Goal: Transaction & Acquisition: Book appointment/travel/reservation

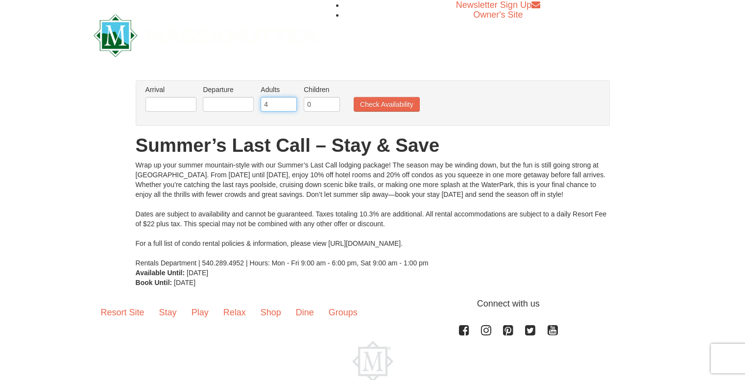
click at [286, 100] on input "4" at bounding box center [278, 104] width 36 height 15
type input "3"
click at [287, 106] on input "3" at bounding box center [278, 104] width 36 height 15
click at [164, 108] on input "text" at bounding box center [170, 104] width 51 height 15
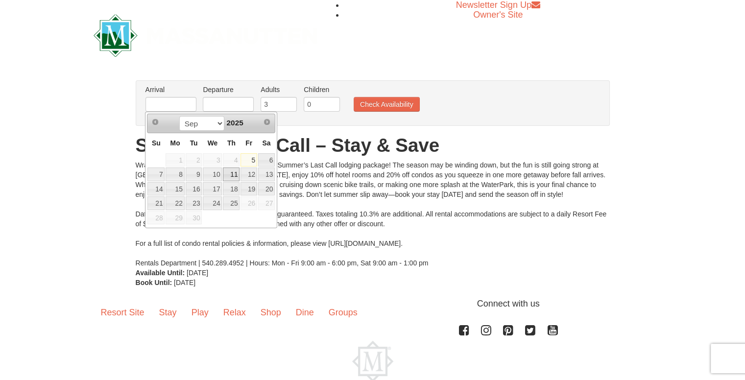
click at [233, 176] on link "11" at bounding box center [231, 174] width 17 height 14
type input "[DATE]"
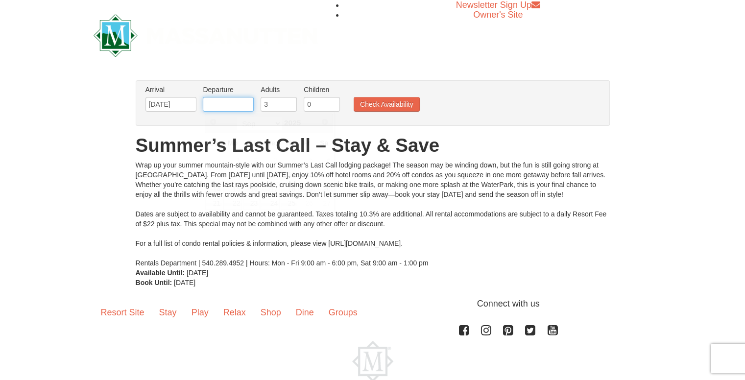
click at [233, 106] on input "text" at bounding box center [228, 104] width 51 height 15
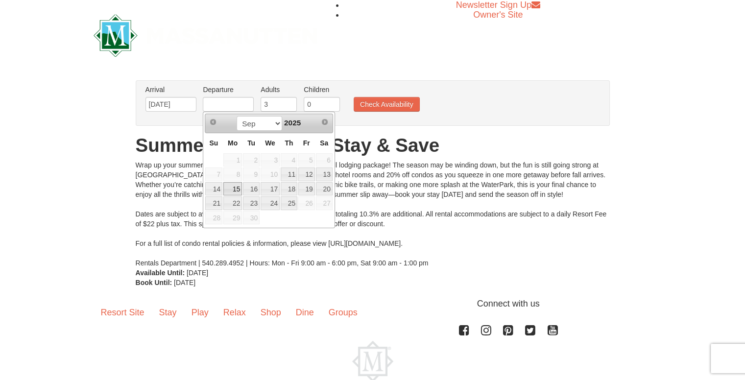
click at [235, 186] on link "15" at bounding box center [232, 189] width 19 height 14
type input "[DATE]"
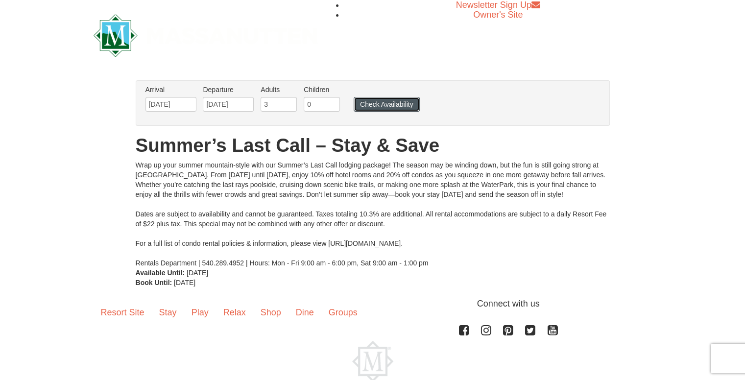
click at [375, 104] on button "Check Availability" at bounding box center [386, 104] width 66 height 15
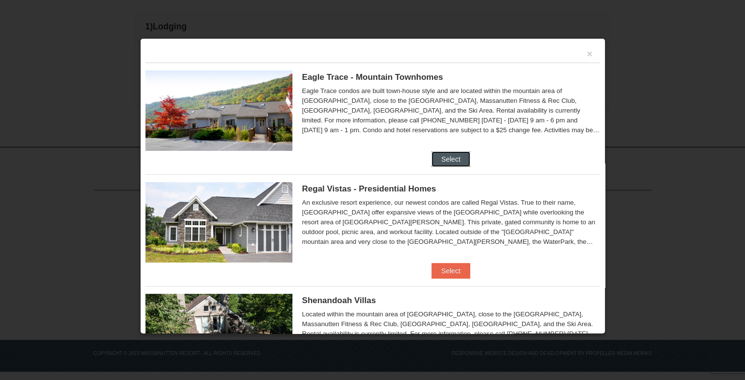
click at [441, 166] on button "Select" at bounding box center [450, 159] width 39 height 16
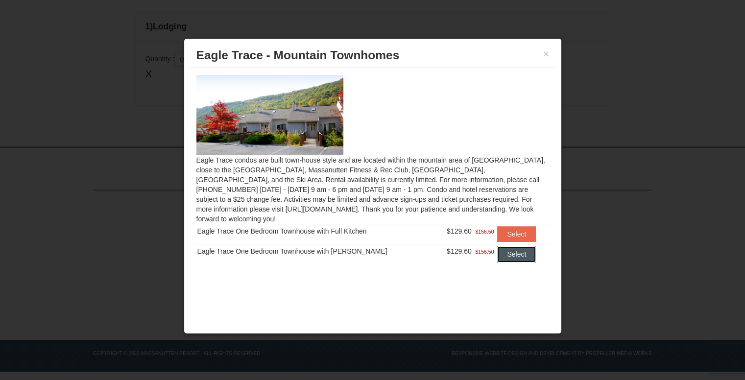
click at [498, 247] on button "Select" at bounding box center [516, 254] width 39 height 16
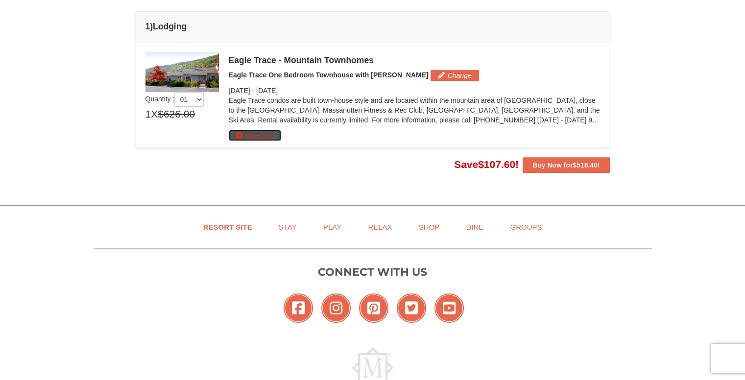
click at [268, 137] on button "More Info" at bounding box center [255, 135] width 52 height 11
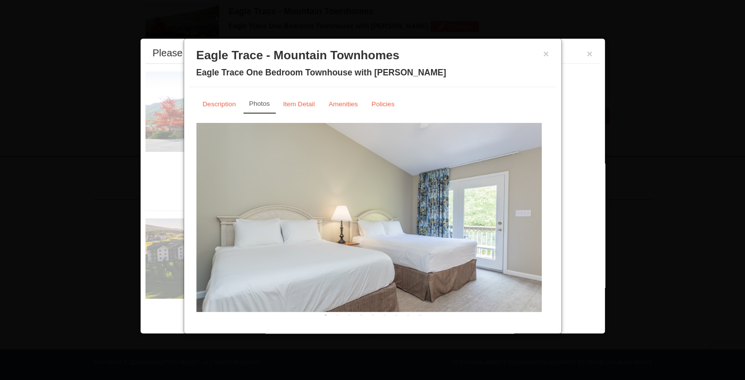
scroll to position [321, 0]
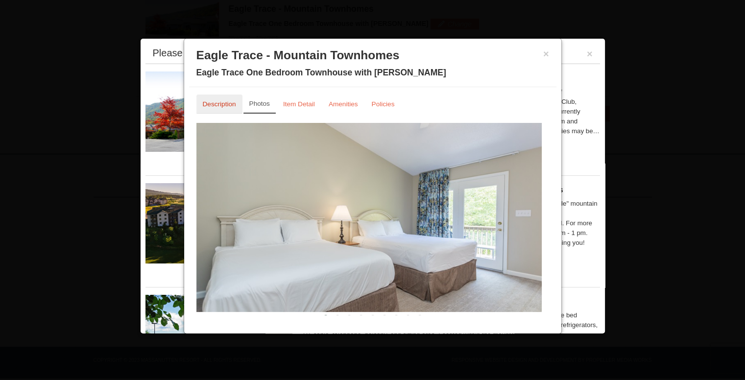
click at [204, 101] on small "Description" at bounding box center [219, 103] width 33 height 7
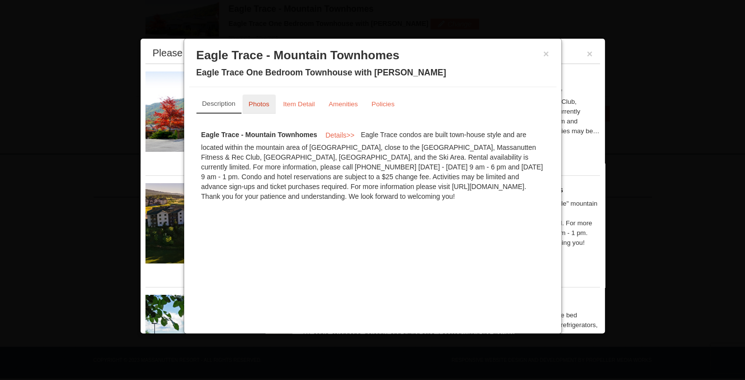
click at [268, 99] on link "Photos" at bounding box center [258, 103] width 33 height 19
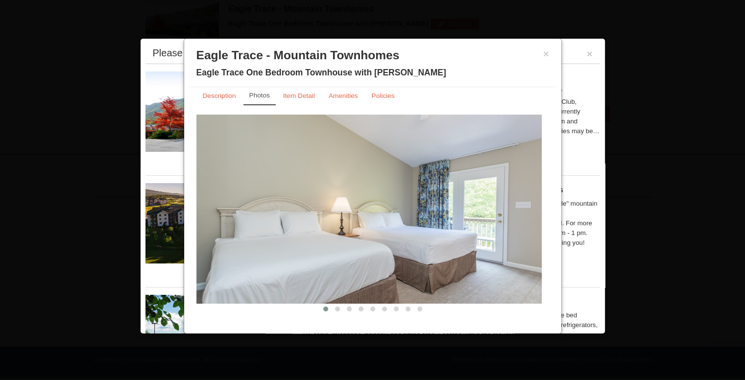
scroll to position [13, 0]
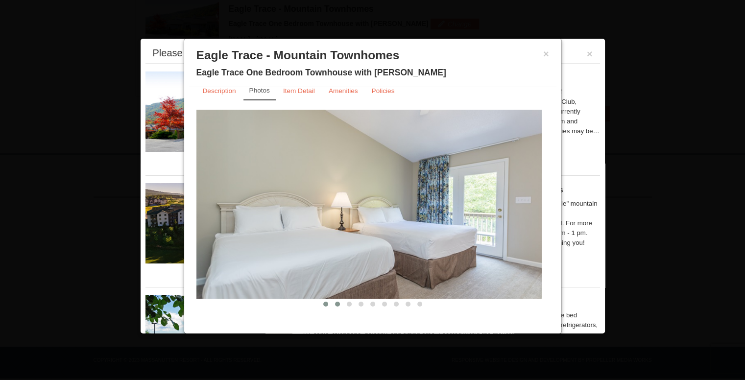
click at [335, 303] on span at bounding box center [337, 304] width 5 height 5
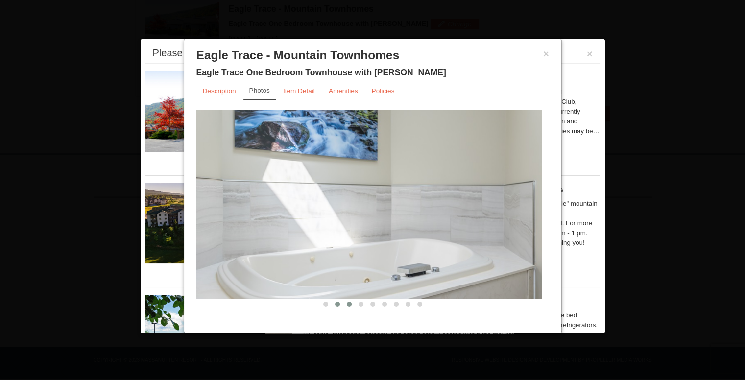
click at [347, 302] on span at bounding box center [349, 304] width 5 height 5
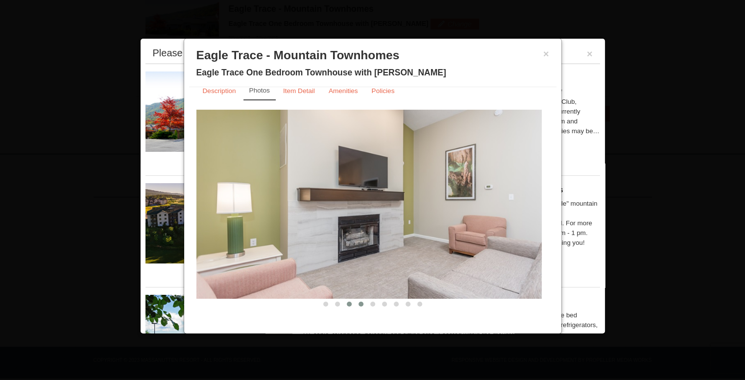
click at [355, 301] on button at bounding box center [361, 304] width 12 height 10
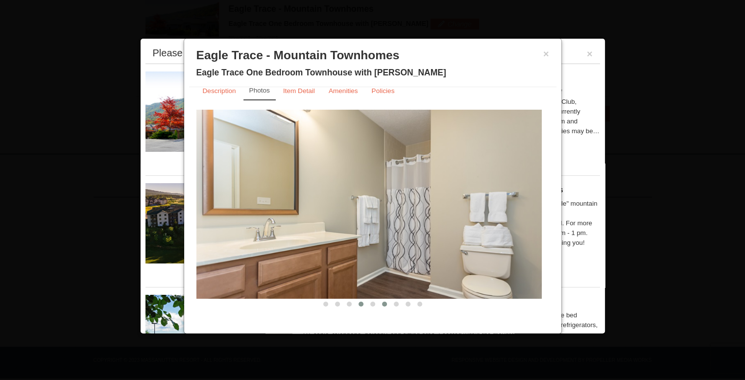
click at [383, 304] on button at bounding box center [384, 304] width 12 height 10
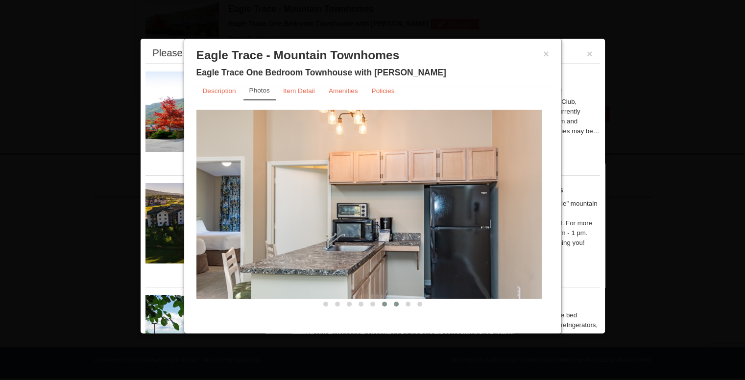
click at [394, 304] on span at bounding box center [396, 304] width 5 height 5
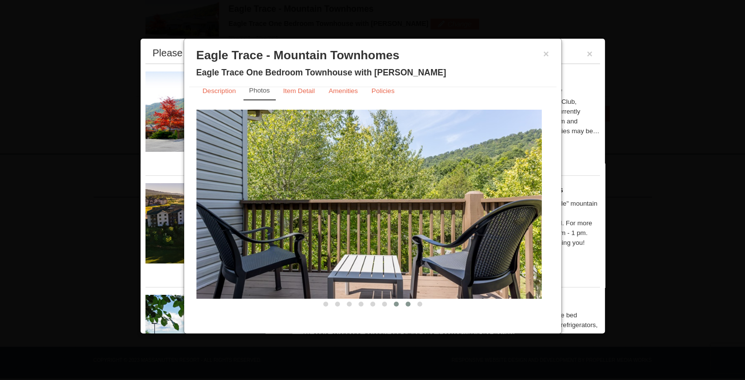
click at [405, 302] on span at bounding box center [407, 304] width 5 height 5
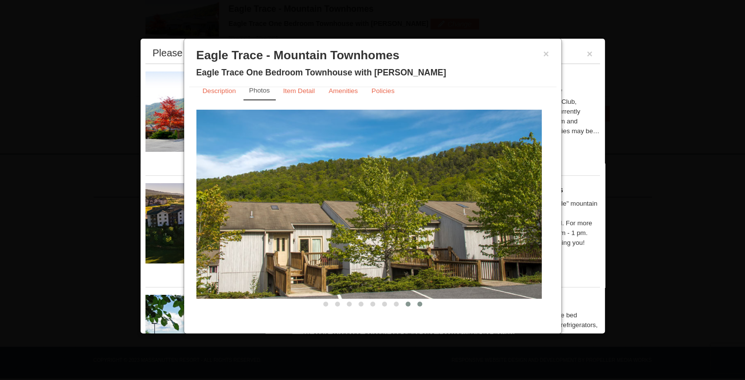
click at [417, 303] on span at bounding box center [419, 304] width 5 height 5
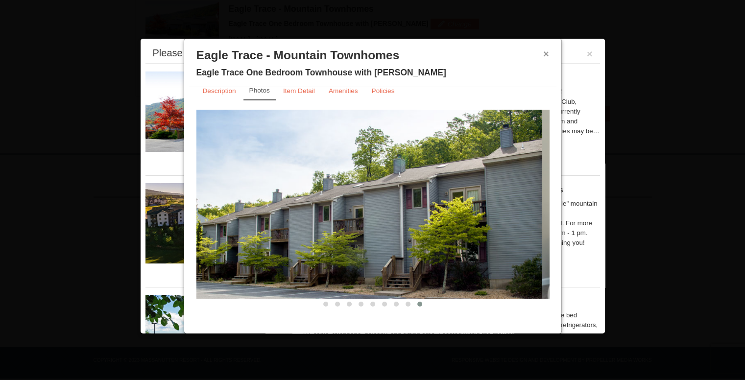
click at [545, 56] on button "×" at bounding box center [546, 54] width 6 height 10
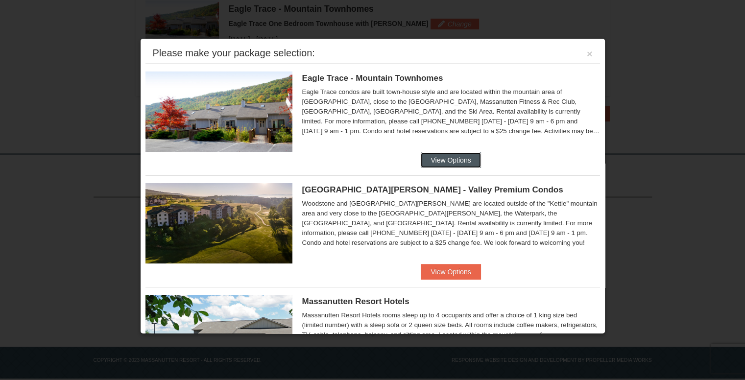
click at [431, 164] on button "View Options" at bounding box center [450, 160] width 60 height 16
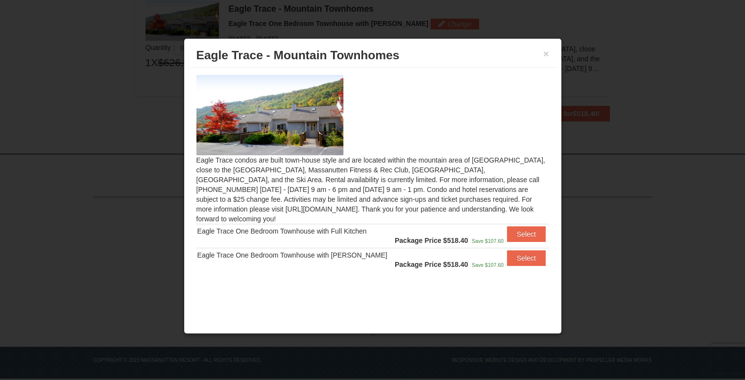
click at [294, 227] on td "Eagle Trace One Bedroom Townhouse with Full Kitchen" at bounding box center [293, 236] width 195 height 24
click at [544, 55] on button "×" at bounding box center [546, 54] width 6 height 10
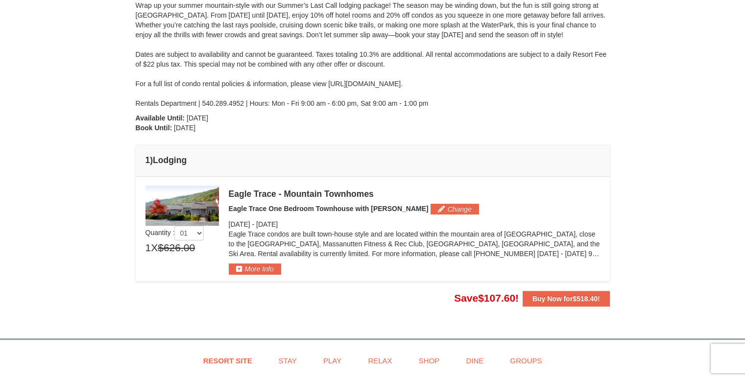
scroll to position [125, 0]
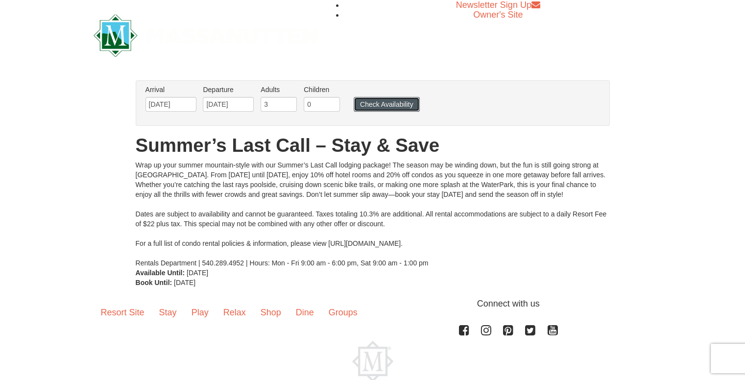
click at [375, 108] on button "Check Availability" at bounding box center [386, 104] width 66 height 15
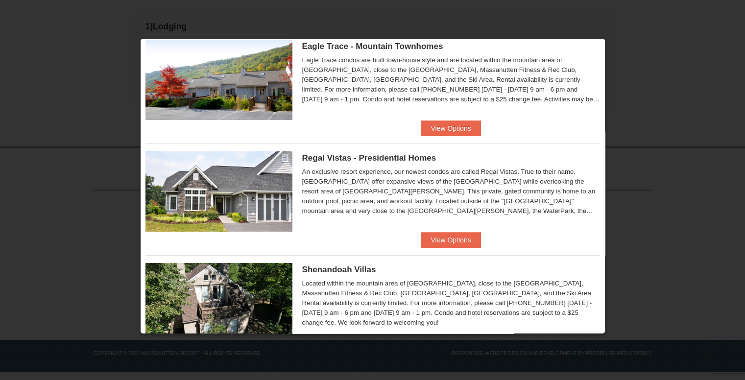
scroll to position [49, 0]
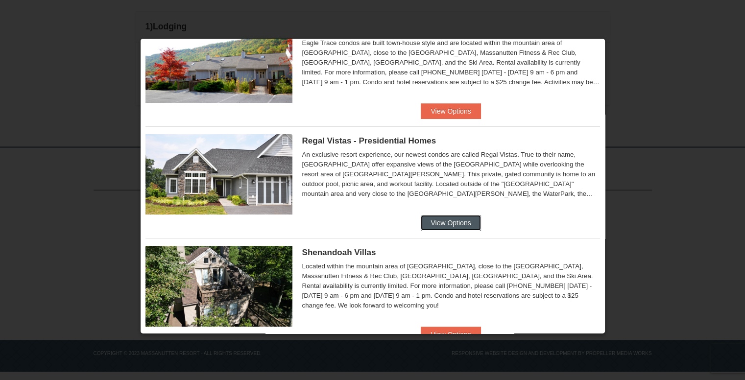
click at [465, 227] on button "View Options" at bounding box center [450, 223] width 60 height 16
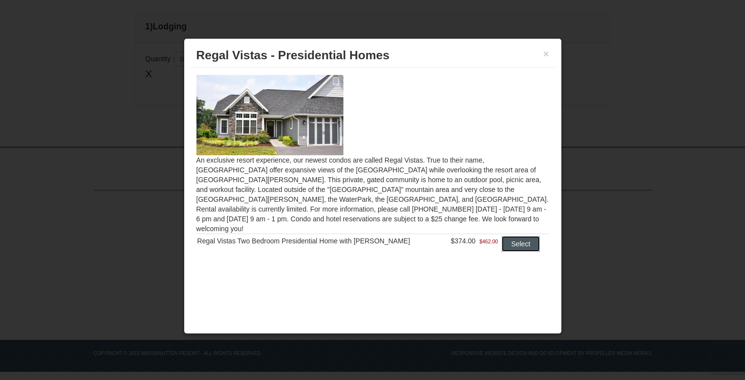
click at [520, 236] on button "Select" at bounding box center [520, 244] width 39 height 16
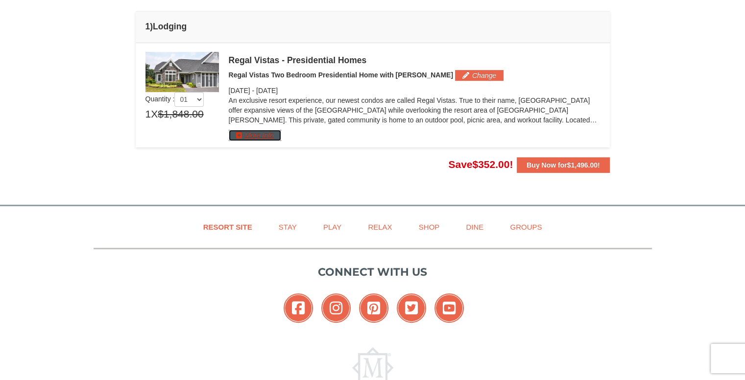
click at [263, 136] on button "More Info" at bounding box center [255, 135] width 52 height 11
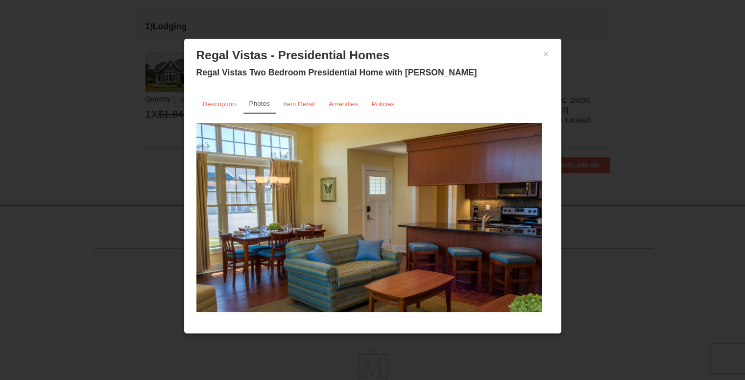
scroll to position [13, 0]
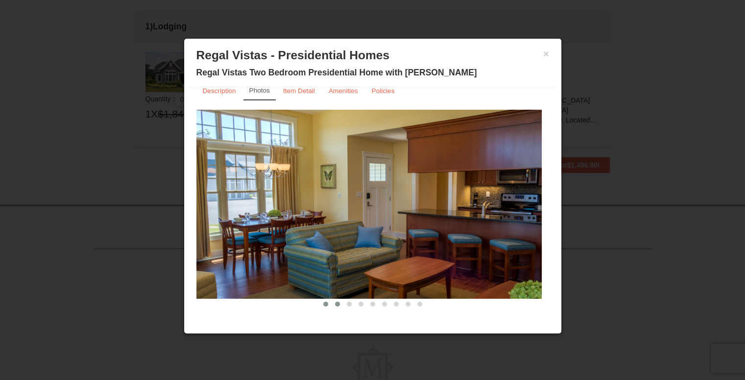
click at [331, 302] on button at bounding box center [337, 304] width 12 height 10
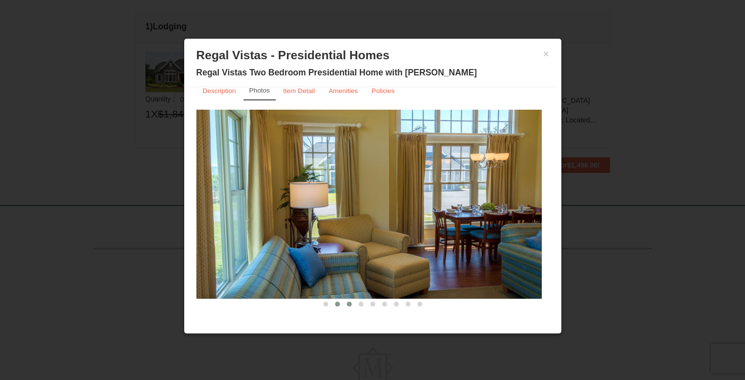
click at [347, 304] on span at bounding box center [349, 304] width 5 height 5
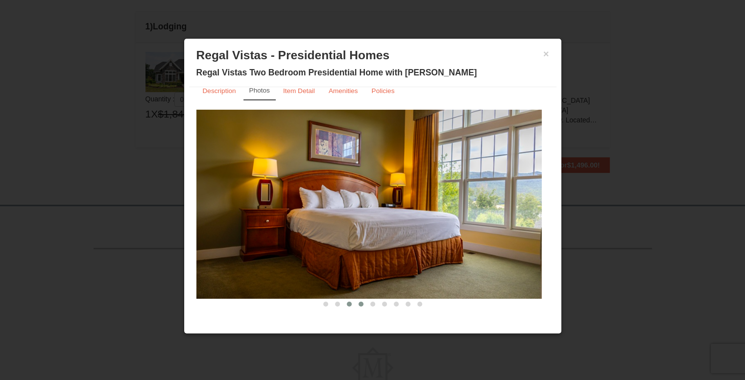
click at [360, 304] on button at bounding box center [361, 304] width 12 height 10
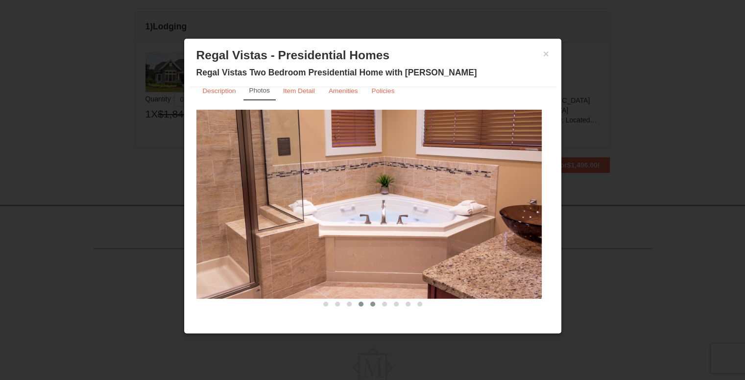
click at [370, 303] on span at bounding box center [372, 304] width 5 height 5
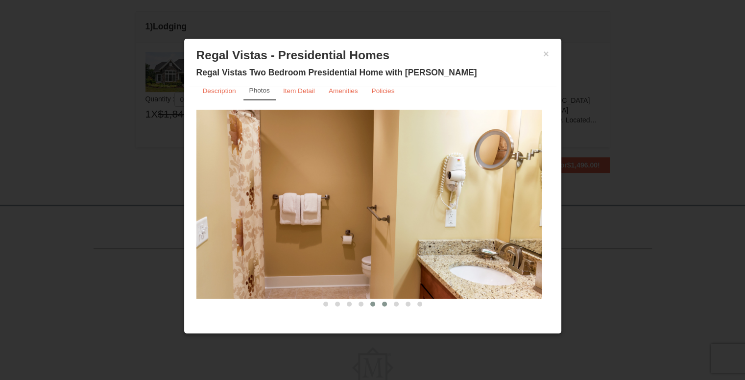
click at [382, 304] on span at bounding box center [384, 304] width 5 height 5
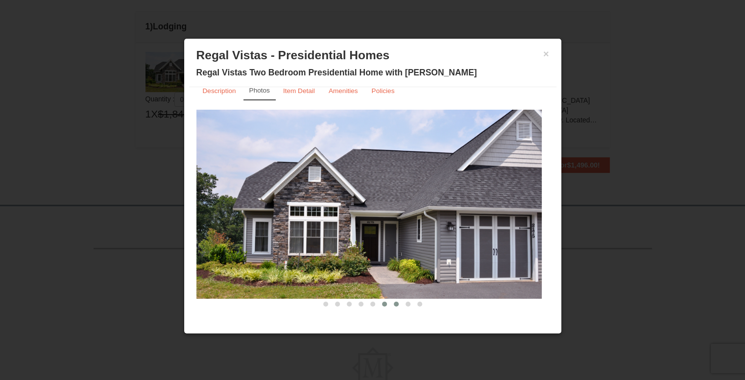
click at [390, 302] on button at bounding box center [396, 304] width 12 height 10
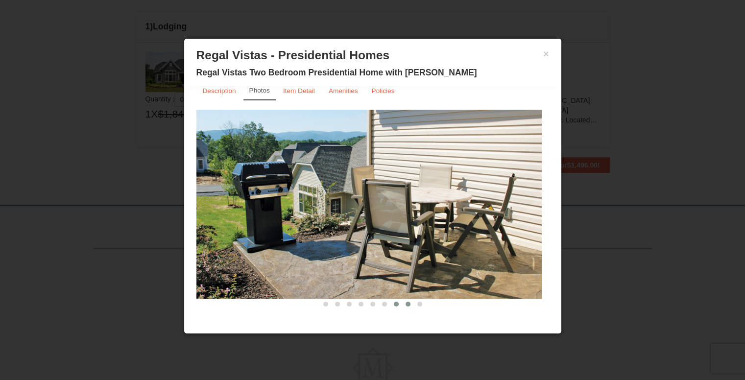
click at [402, 302] on button at bounding box center [408, 304] width 12 height 10
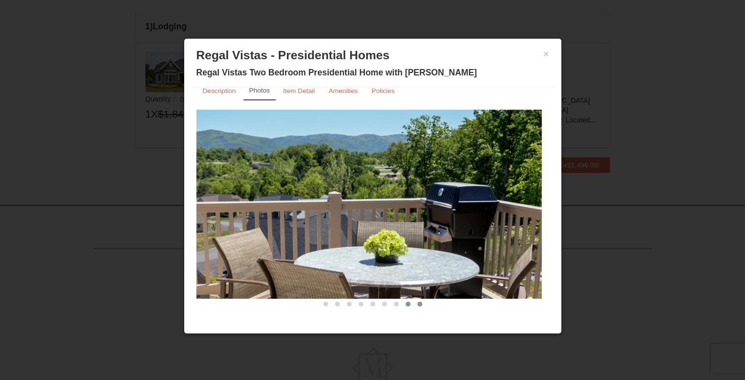
click at [415, 305] on button at bounding box center [420, 304] width 12 height 10
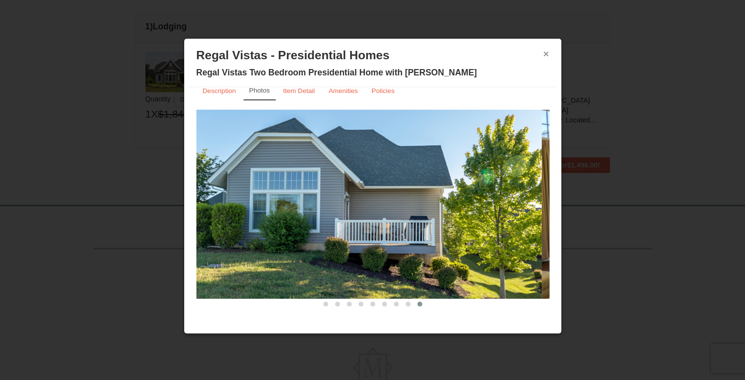
click at [546, 56] on button "×" at bounding box center [546, 54] width 6 height 10
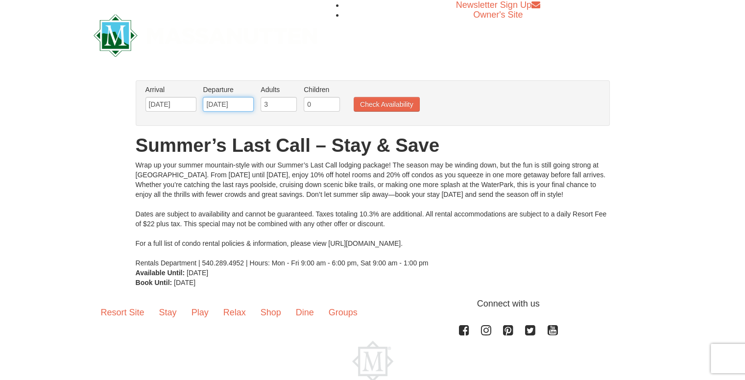
click at [243, 102] on input "09/15/2025" at bounding box center [228, 104] width 51 height 15
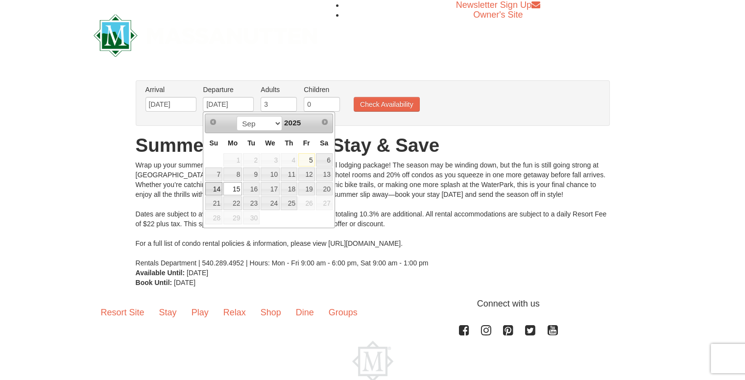
click at [216, 188] on link "14" at bounding box center [213, 189] width 17 height 14
type input "[DATE]"
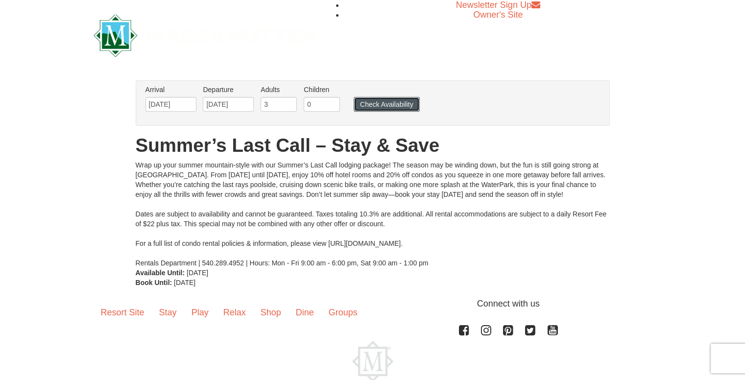
click at [362, 108] on ul "Arrival Please format dates MM/DD/YYYY Please format dates MM/DD/YYYY 09/11/202…" at bounding box center [367, 101] width 449 height 32
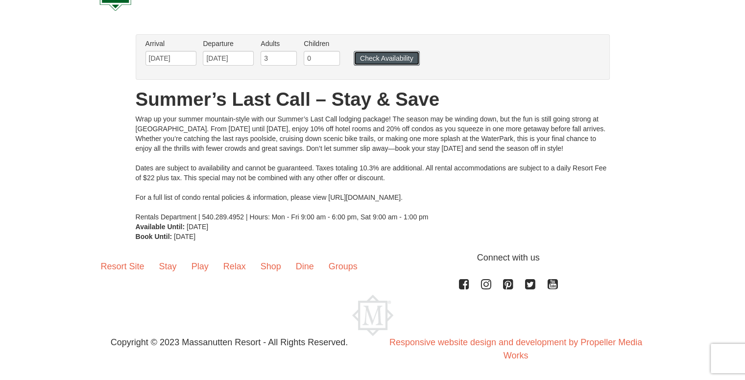
click at [379, 61] on button "Check Availability" at bounding box center [386, 58] width 66 height 15
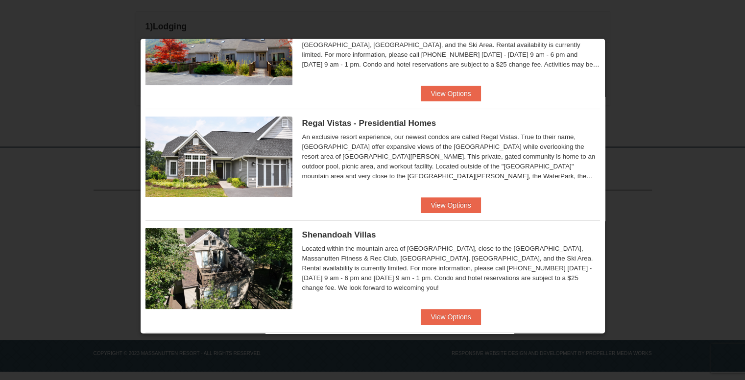
scroll to position [147, 0]
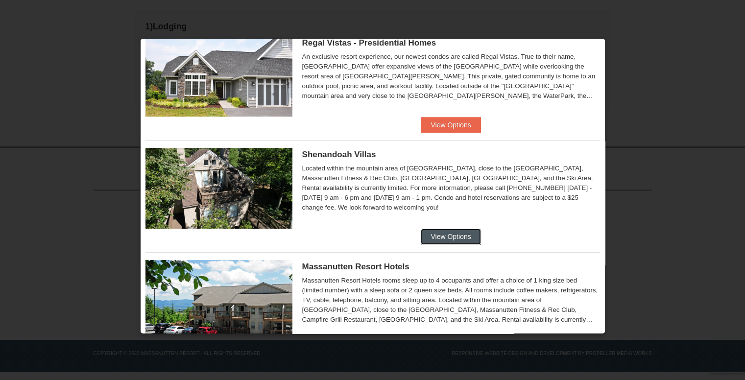
click at [446, 234] on button "View Options" at bounding box center [450, 237] width 60 height 16
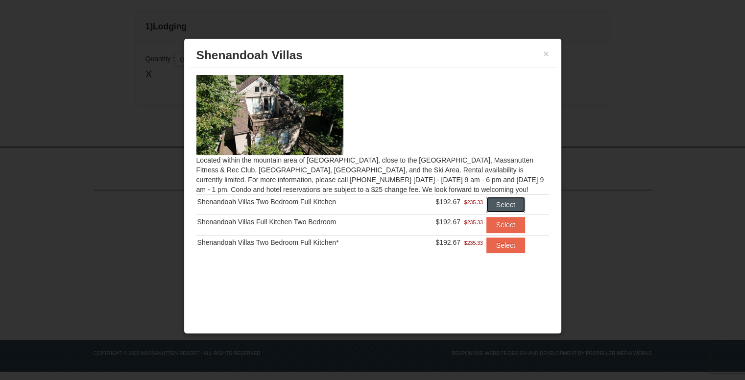
click at [517, 200] on button "Select" at bounding box center [505, 205] width 39 height 16
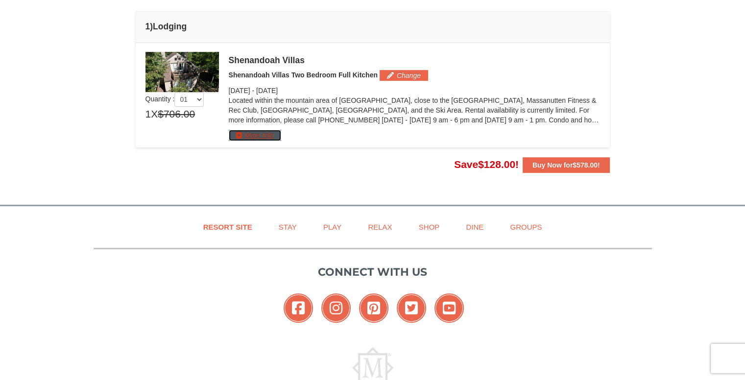
click at [263, 138] on button "More Info" at bounding box center [255, 135] width 52 height 11
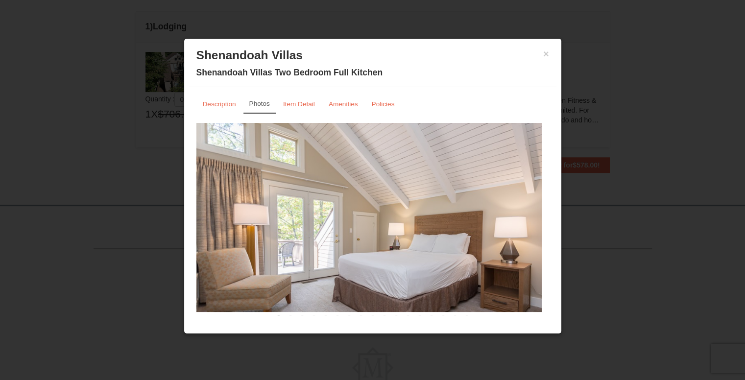
scroll to position [13, 0]
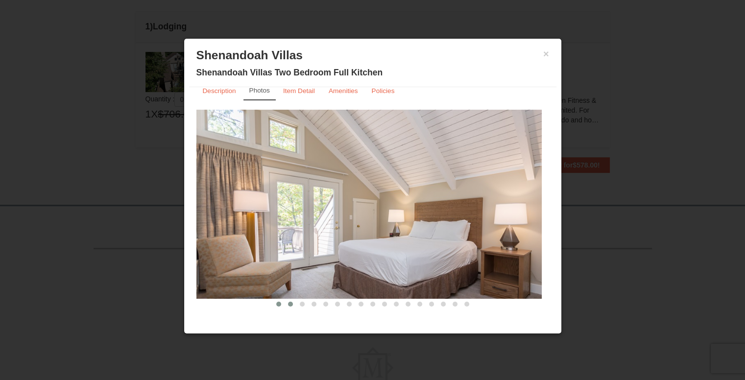
click at [288, 302] on span at bounding box center [290, 304] width 5 height 5
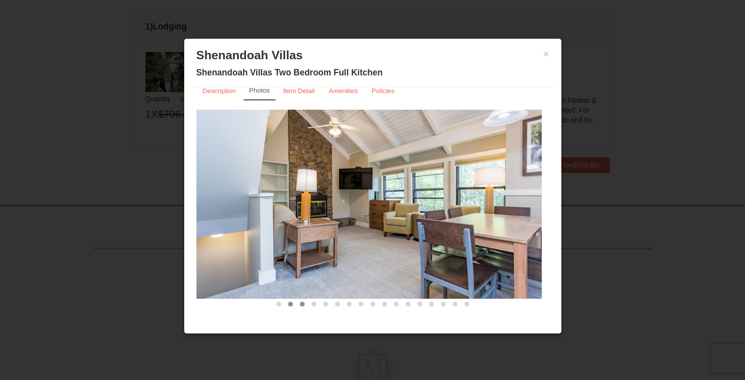
click at [300, 303] on span at bounding box center [302, 304] width 5 height 5
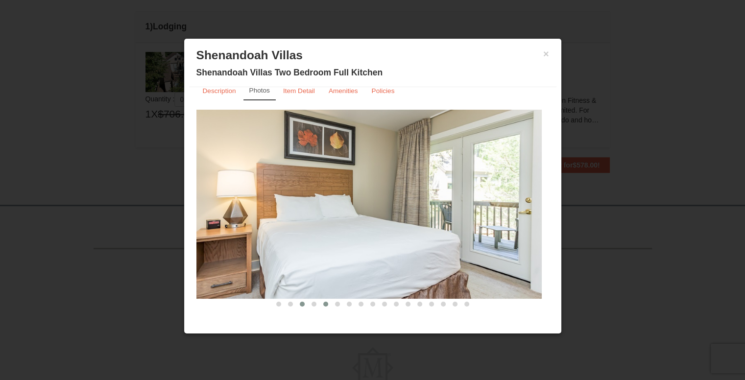
click at [323, 304] on span at bounding box center [325, 304] width 5 height 5
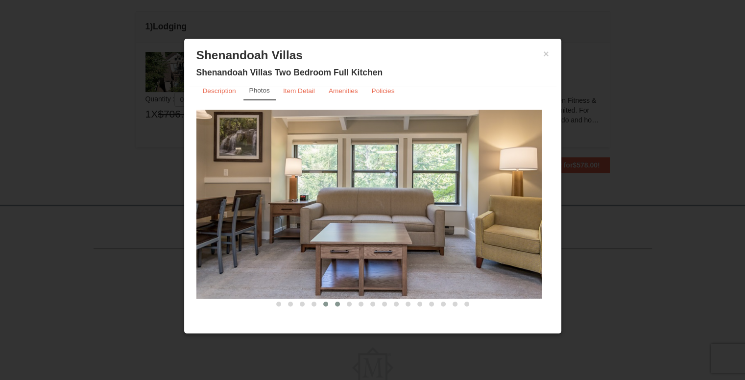
click at [335, 303] on span at bounding box center [337, 304] width 5 height 5
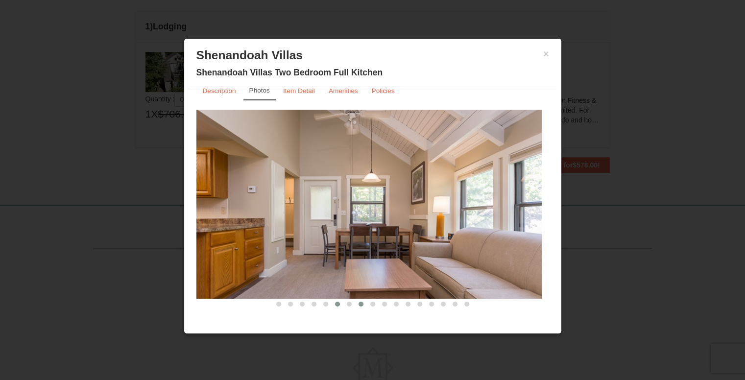
click at [355, 303] on button at bounding box center [361, 304] width 12 height 10
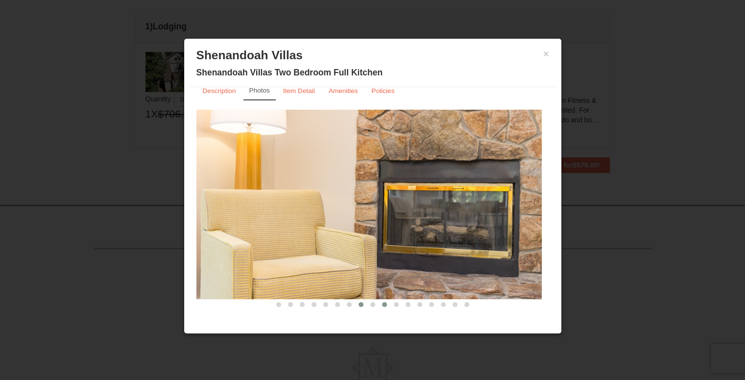
click at [378, 302] on button at bounding box center [384, 305] width 12 height 10
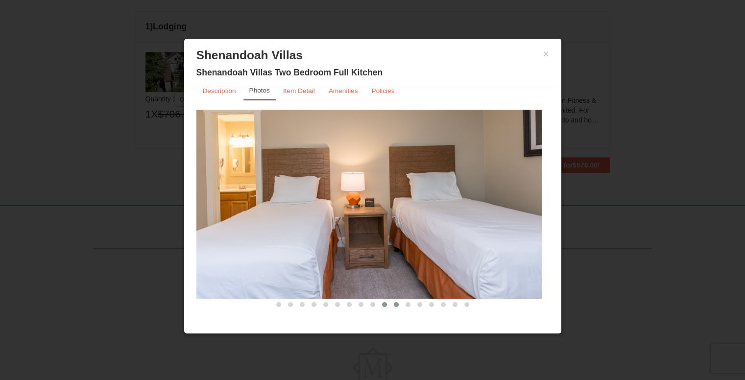
click at [394, 303] on span at bounding box center [396, 304] width 5 height 5
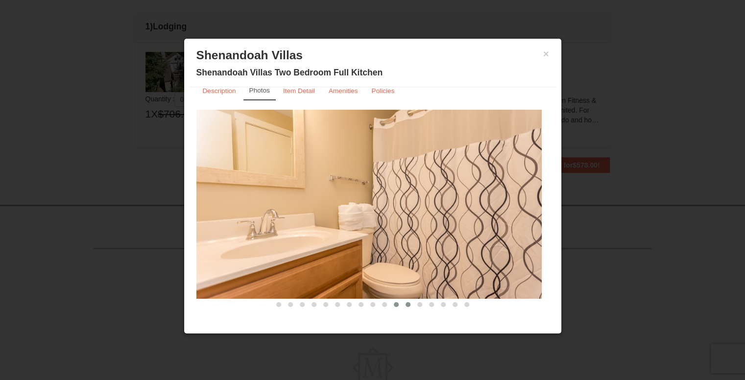
click at [405, 304] on span at bounding box center [407, 304] width 5 height 5
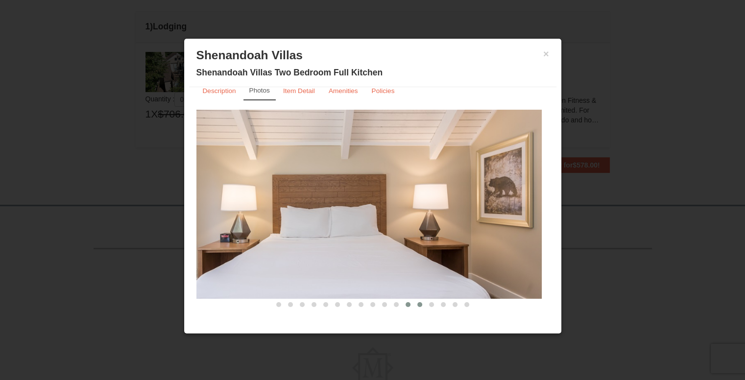
click at [417, 303] on span at bounding box center [419, 304] width 5 height 5
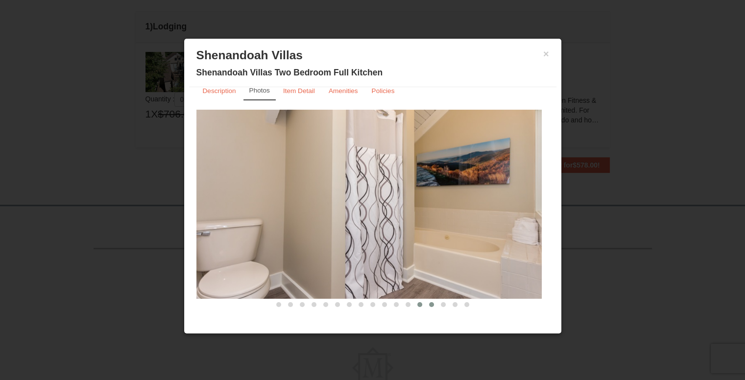
click at [429, 303] on span at bounding box center [431, 304] width 5 height 5
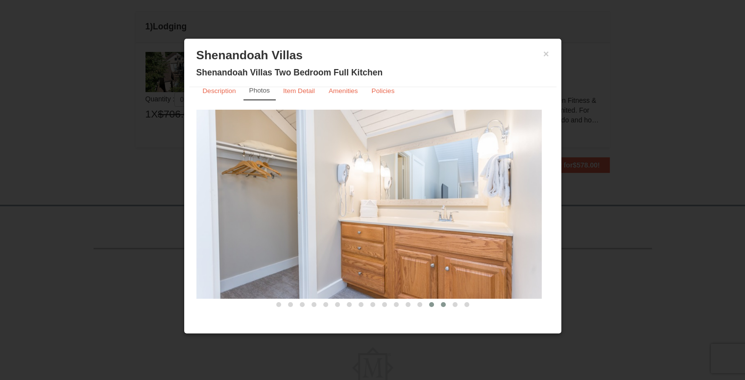
click at [437, 303] on button at bounding box center [443, 305] width 12 height 10
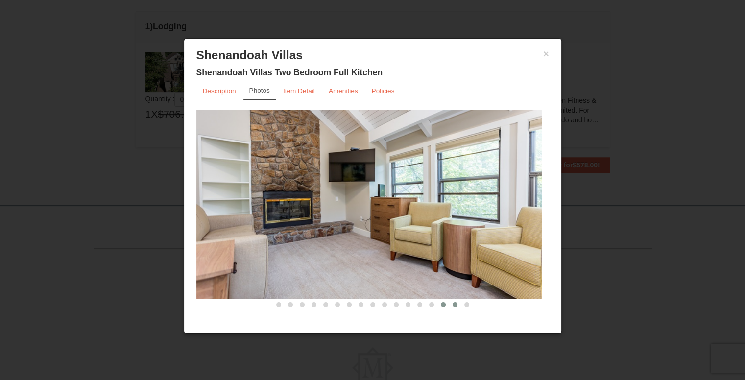
click at [452, 303] on span at bounding box center [454, 304] width 5 height 5
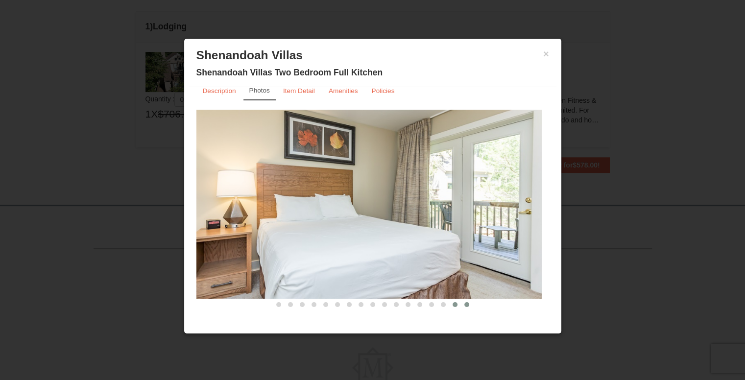
click at [464, 304] on span at bounding box center [466, 304] width 5 height 5
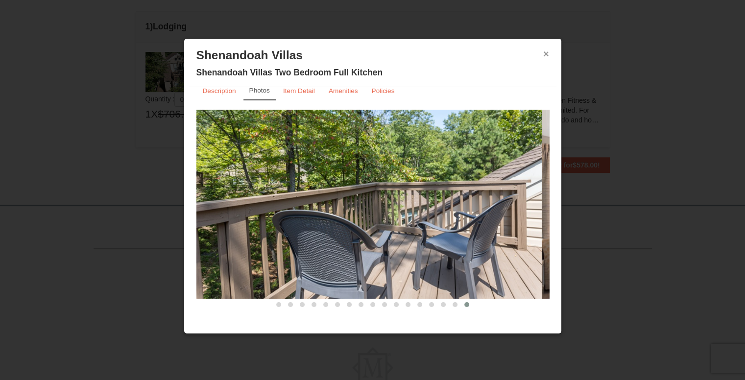
click at [545, 53] on button "×" at bounding box center [546, 54] width 6 height 10
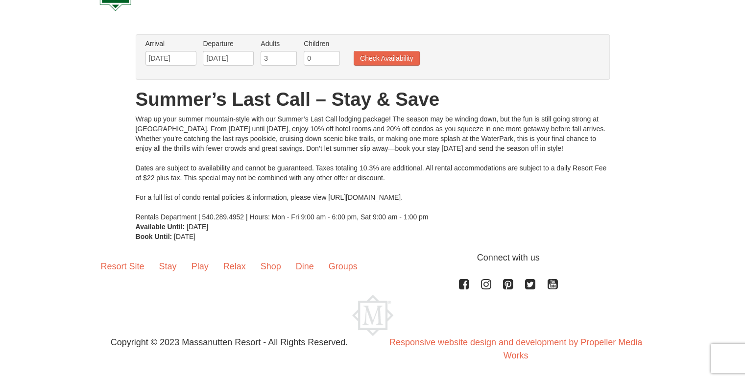
scroll to position [46, 0]
click at [221, 56] on input "09/14/2025" at bounding box center [228, 58] width 51 height 15
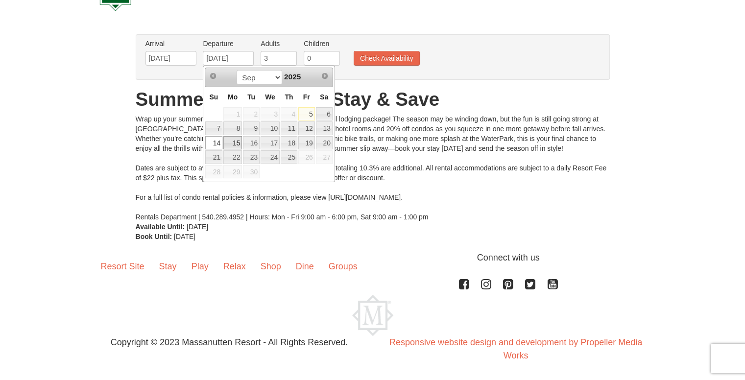
click at [232, 141] on link "15" at bounding box center [232, 143] width 19 height 14
type input "[DATE]"
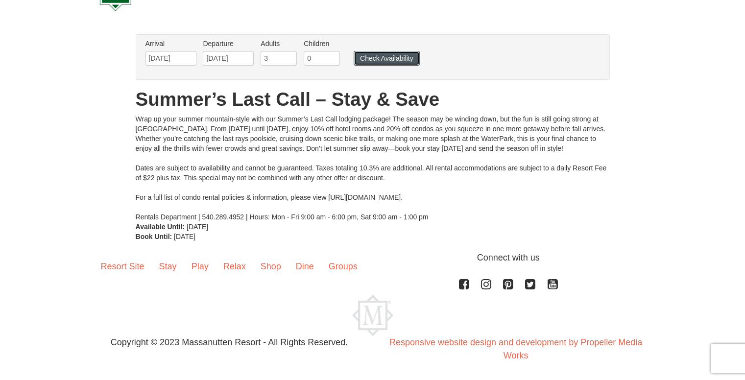
click at [364, 59] on button "Check Availability" at bounding box center [386, 58] width 66 height 15
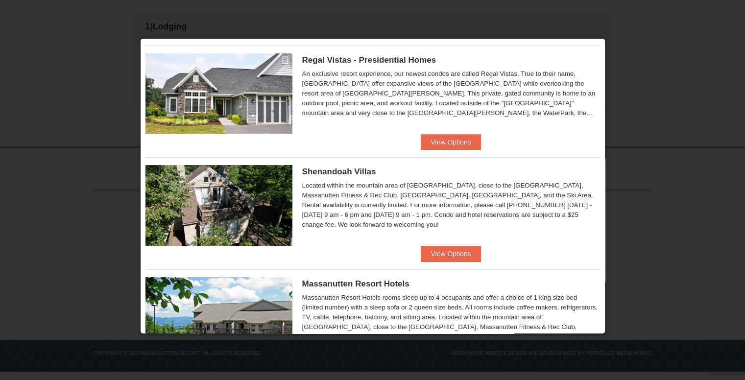
scroll to position [147, 0]
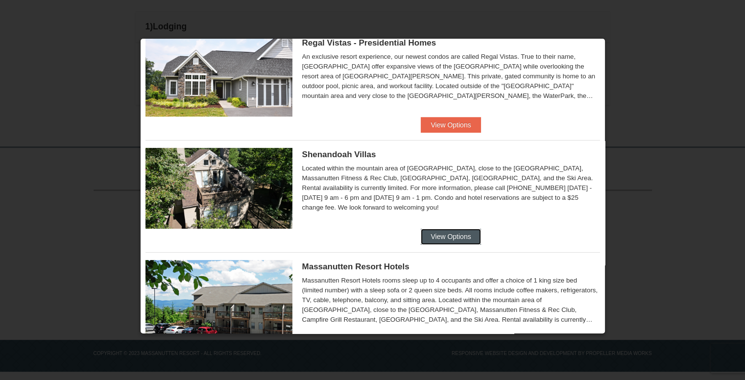
click at [447, 229] on button "View Options" at bounding box center [450, 237] width 60 height 16
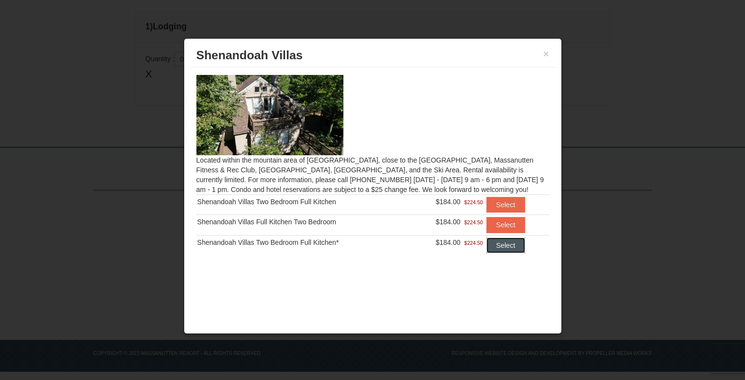
click at [499, 245] on button "Select" at bounding box center [505, 245] width 39 height 16
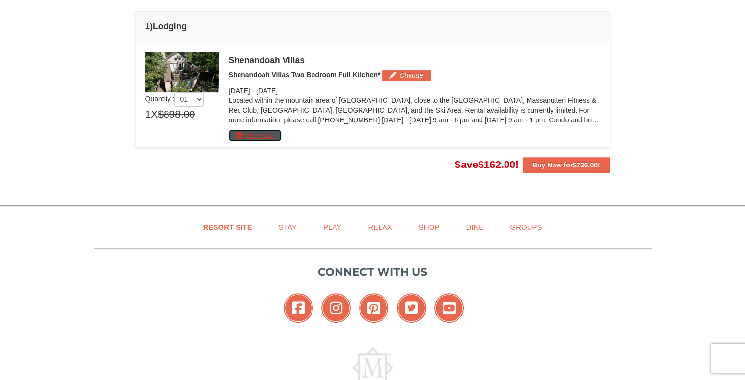
click at [253, 135] on button "More Info" at bounding box center [255, 135] width 52 height 11
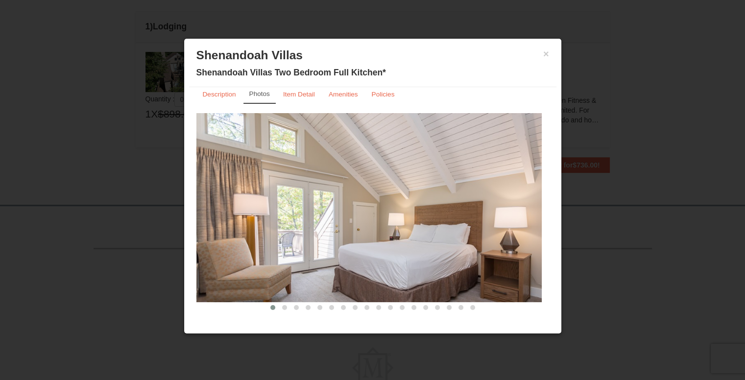
scroll to position [13, 0]
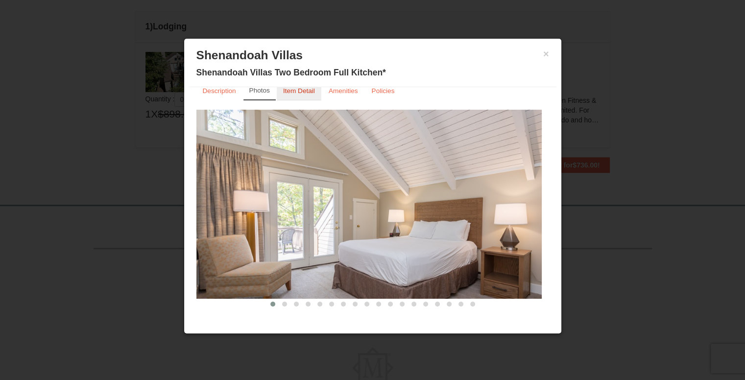
click at [287, 91] on small "Item Detail" at bounding box center [299, 90] width 32 height 7
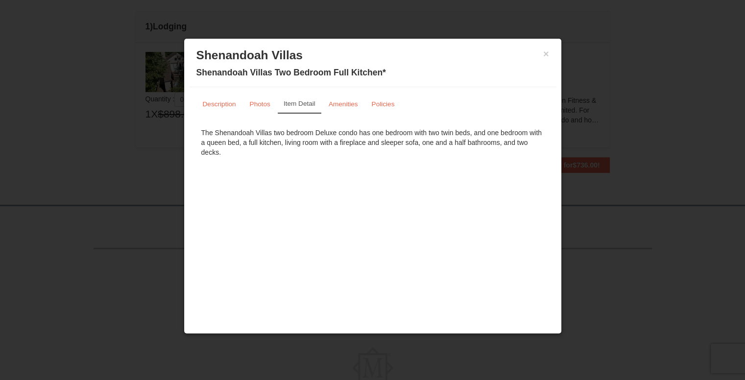
scroll to position [0, 0]
click at [331, 97] on link "Amenities" at bounding box center [343, 103] width 42 height 19
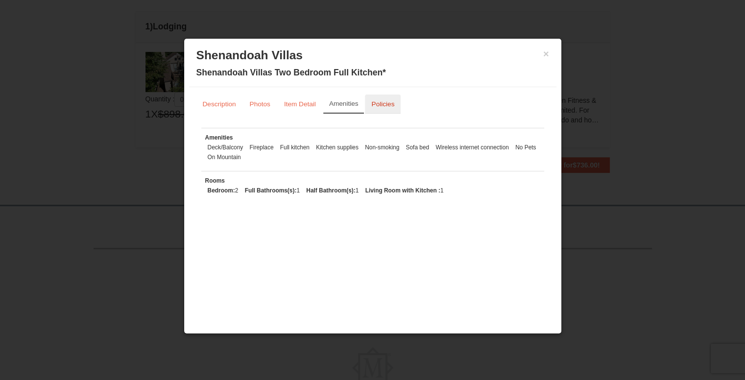
click at [380, 104] on small "Policies" at bounding box center [382, 103] width 23 height 7
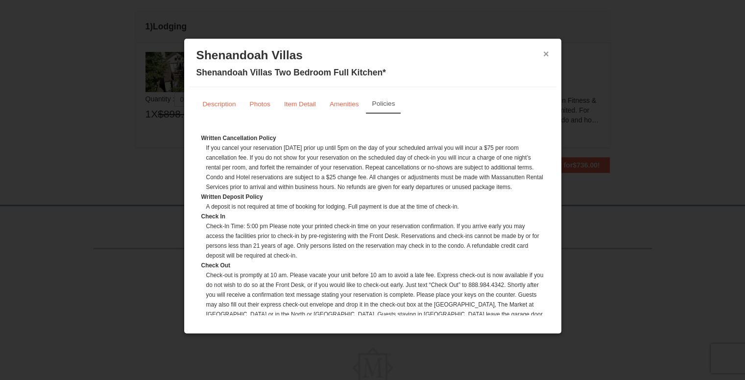
click at [546, 53] on button "×" at bounding box center [546, 54] width 6 height 10
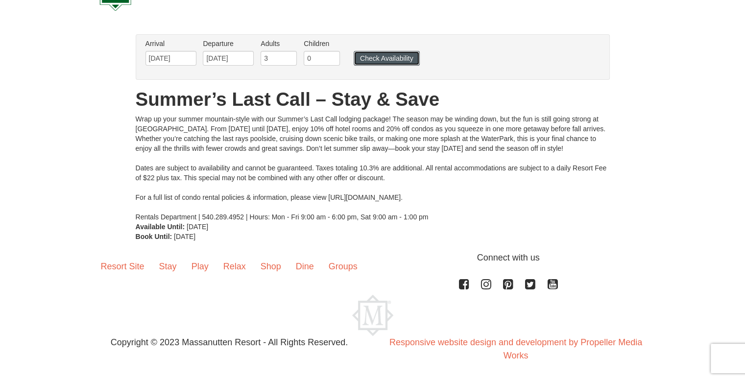
click at [369, 57] on button "Check Availability" at bounding box center [386, 58] width 66 height 15
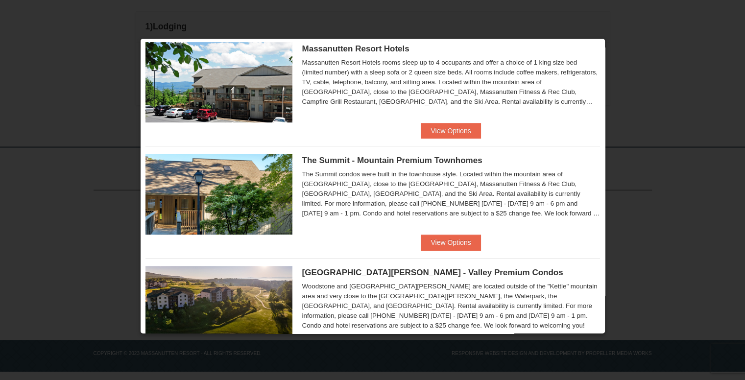
scroll to position [392, 0]
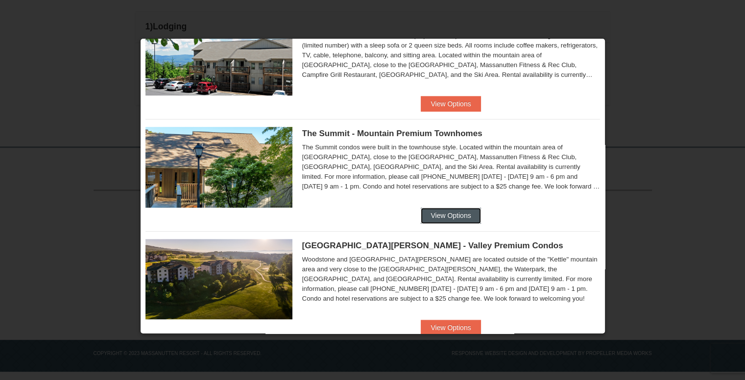
click at [447, 216] on button "View Options" at bounding box center [450, 216] width 60 height 16
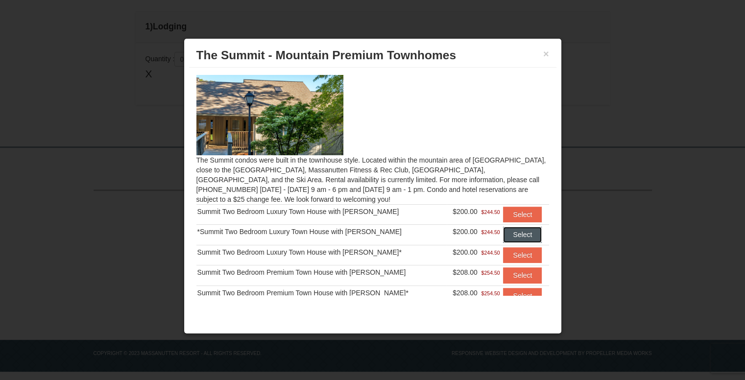
click at [503, 236] on button "Select" at bounding box center [522, 235] width 39 height 16
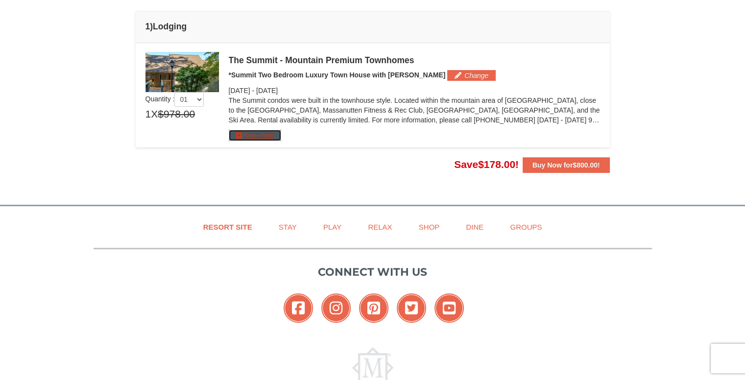
click at [267, 138] on button "More Info" at bounding box center [255, 135] width 52 height 11
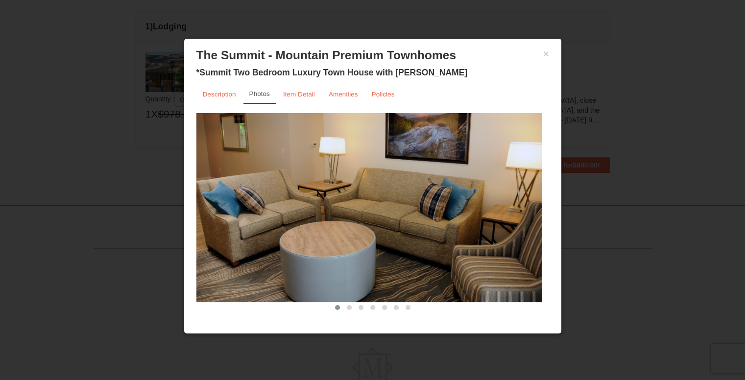
scroll to position [13, 0]
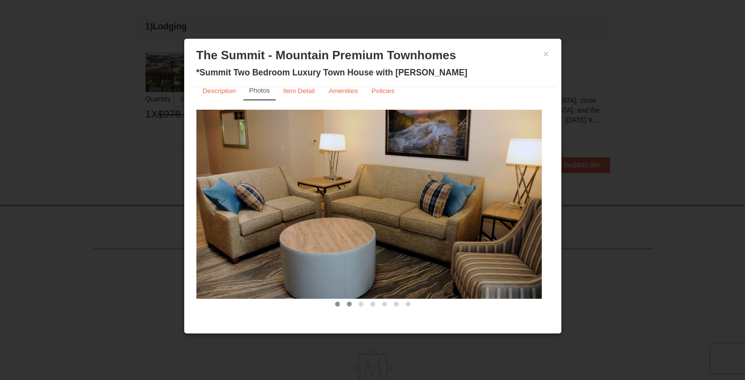
click at [347, 303] on span at bounding box center [349, 304] width 5 height 5
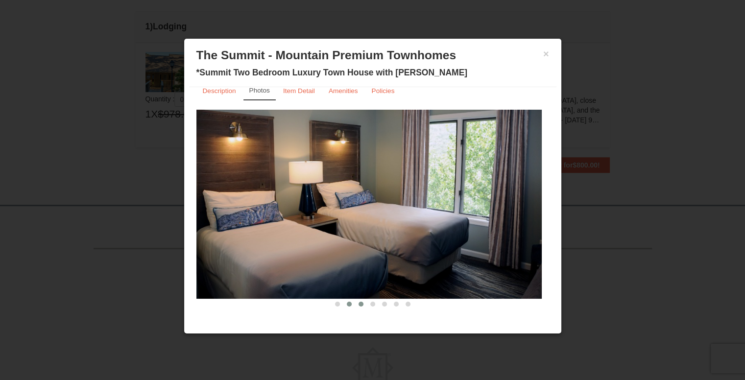
click at [359, 303] on button at bounding box center [361, 304] width 12 height 10
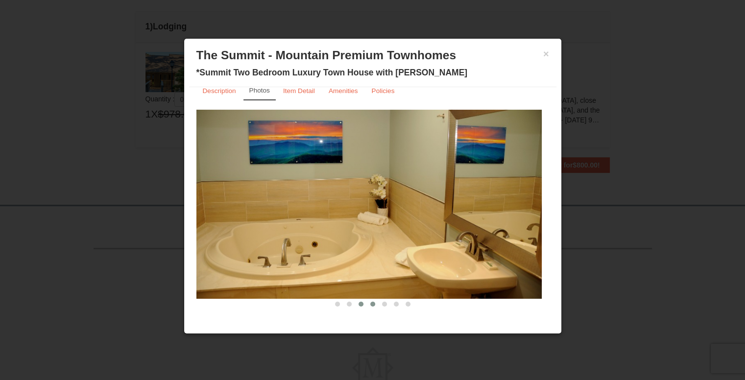
click at [367, 303] on button at bounding box center [373, 304] width 12 height 10
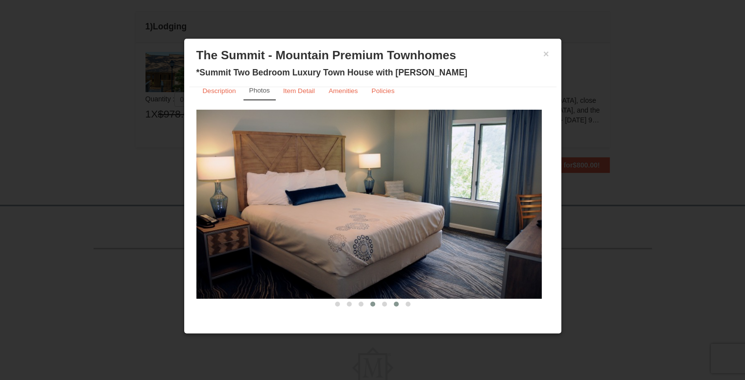
click at [390, 303] on button at bounding box center [396, 304] width 12 height 10
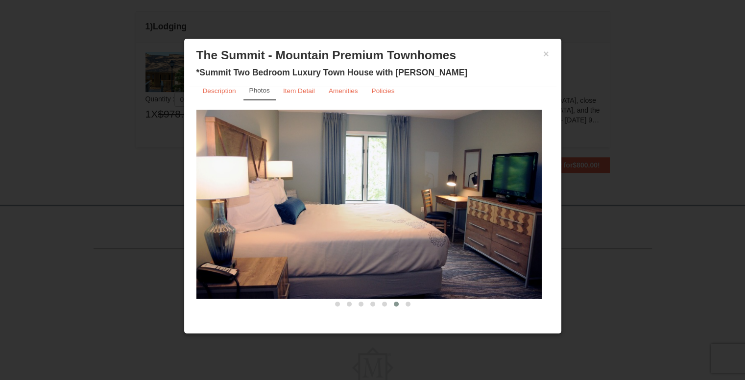
click at [394, 303] on span at bounding box center [396, 304] width 5 height 5
click at [406, 304] on button at bounding box center [408, 304] width 12 height 10
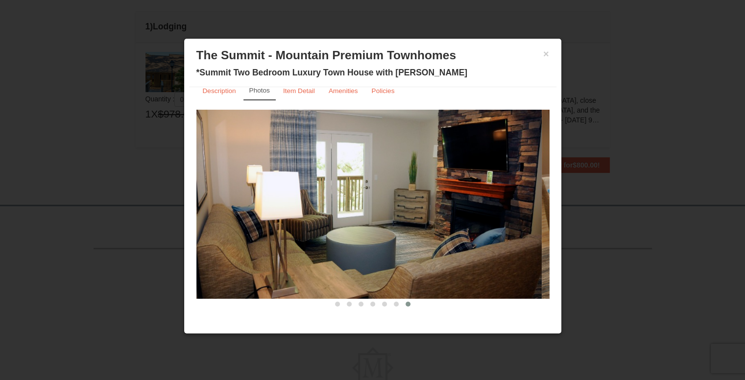
click at [541, 56] on h3 "The Summit - Mountain Premium Townhomes" at bounding box center [372, 55] width 352 height 15
click at [550, 51] on div "× The Summit - Mountain Premium Townhomes *Summit Two Bedroom Luxury Town House…" at bounding box center [372, 66] width 367 height 44
click at [543, 55] on button "×" at bounding box center [546, 54] width 6 height 10
